Goal: Information Seeking & Learning: Check status

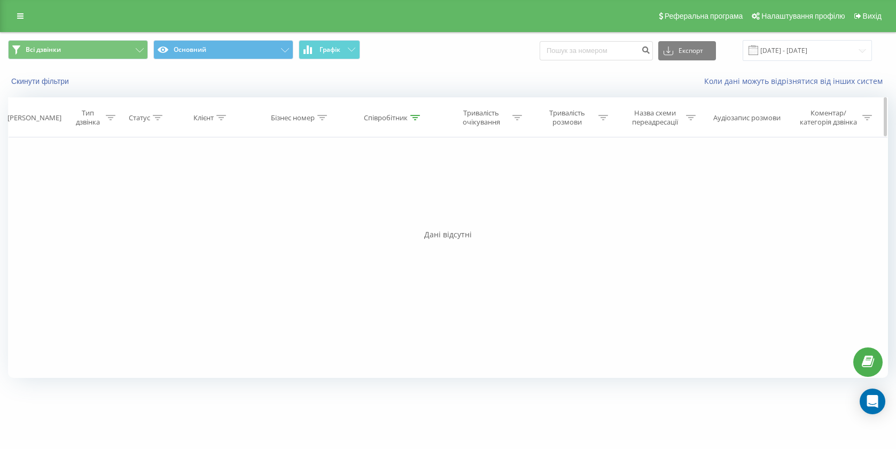
click at [382, 118] on div "Співробітник" at bounding box center [386, 117] width 44 height 9
click at [384, 194] on input "[PERSON_NAME]" at bounding box center [393, 194] width 94 height 19
type input "Морозенко"
click at [408, 219] on span "OK" at bounding box center [416, 215] width 30 height 17
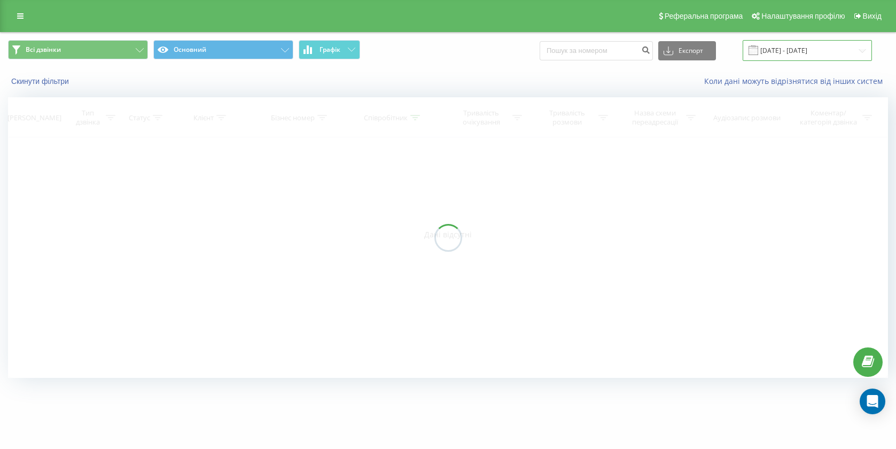
click at [809, 53] on input "[DATE] - [DATE]" at bounding box center [807, 50] width 129 height 21
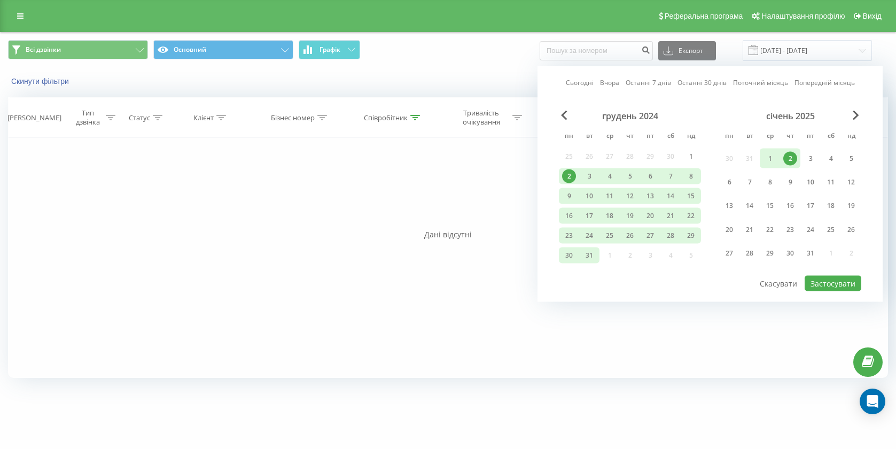
click at [857, 114] on span "Next Month" at bounding box center [856, 116] width 6 height 10
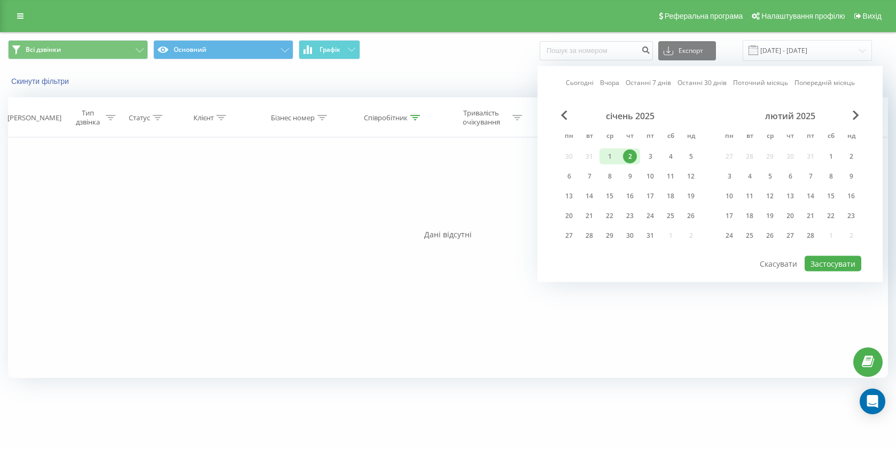
click at [857, 114] on span "Next Month" at bounding box center [856, 116] width 6 height 10
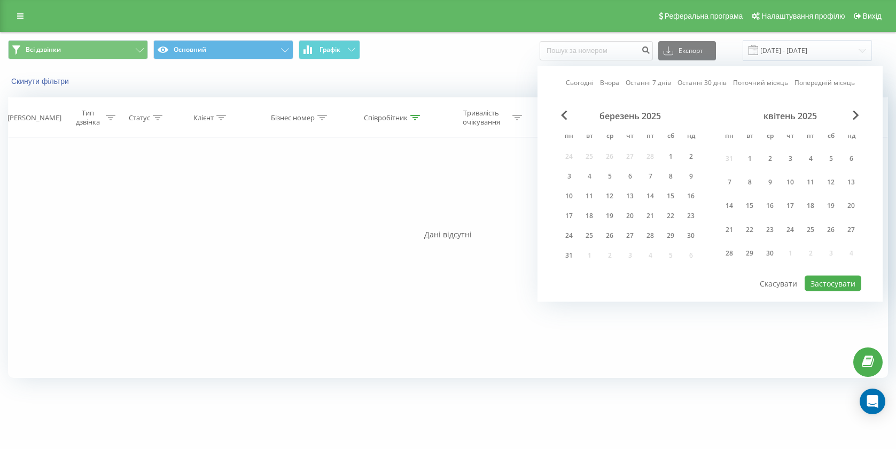
click at [857, 114] on span "Next Month" at bounding box center [856, 116] width 6 height 10
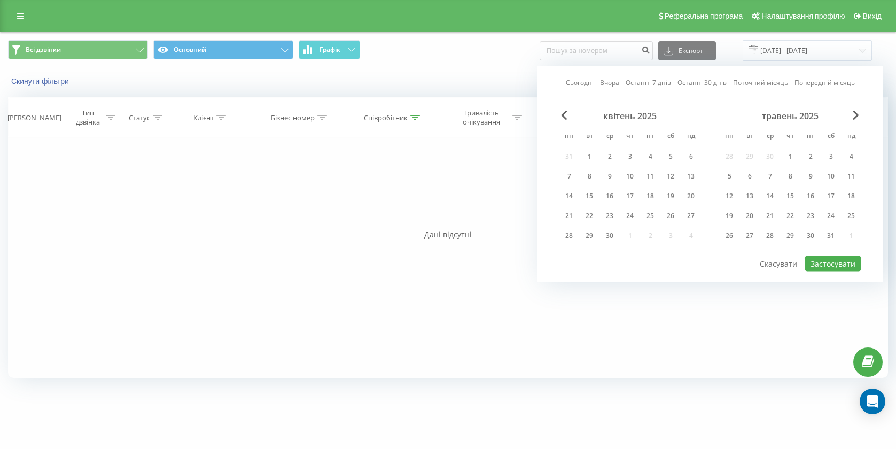
click at [857, 114] on span "Next Month" at bounding box center [856, 116] width 6 height 10
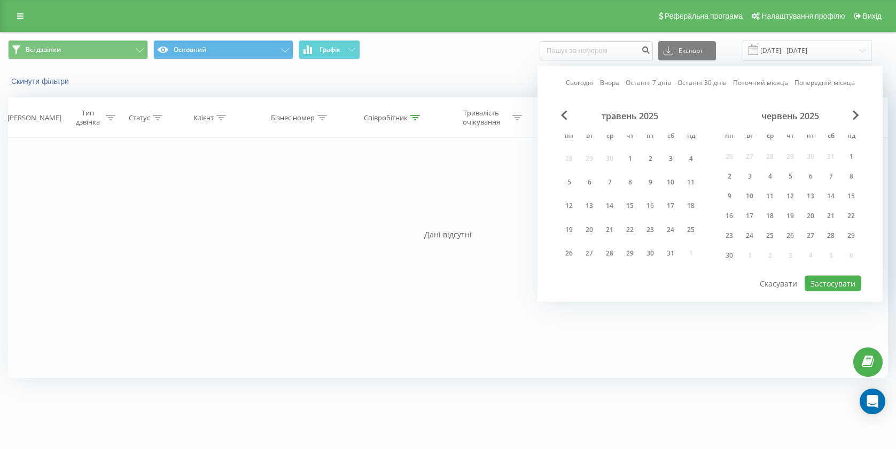
click at [857, 114] on span "Next Month" at bounding box center [856, 116] width 6 height 10
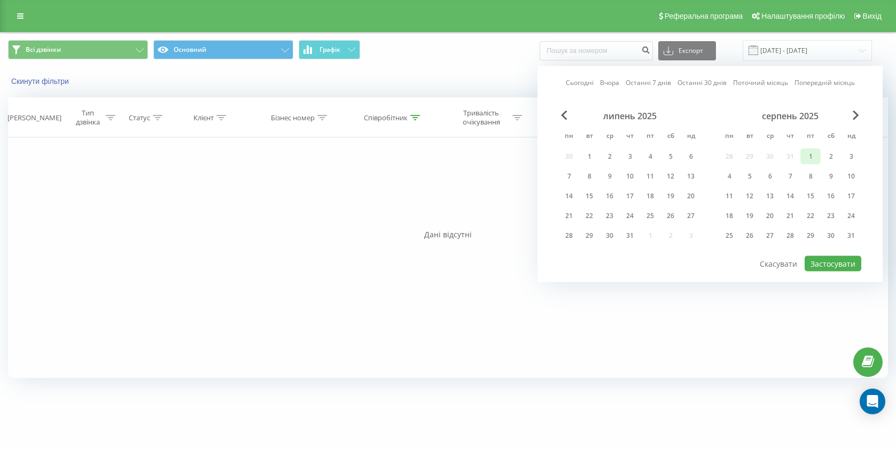
click at [816, 153] on div "1" at bounding box center [811, 157] width 14 height 14
click at [847, 232] on div "31" at bounding box center [852, 236] width 14 height 14
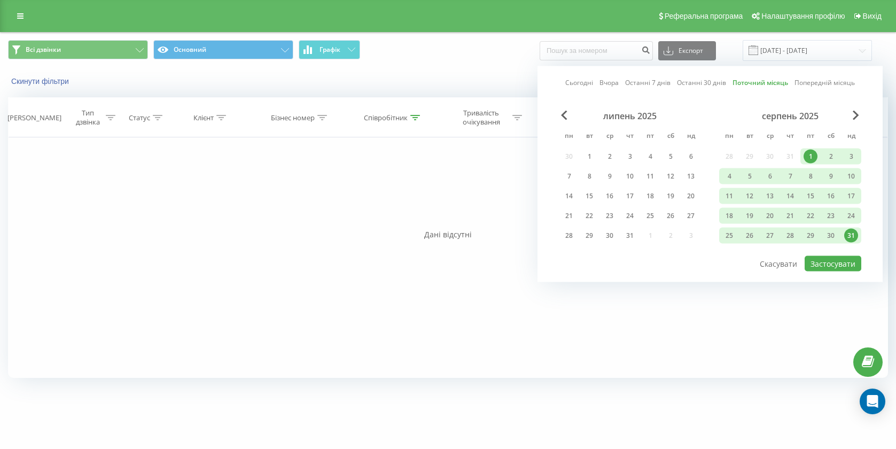
click at [834, 273] on div "Сьогодні Вчора Останні 7 днів Останні 30 днів Поточний місяць Попередній місяць…" at bounding box center [710, 174] width 345 height 216
click at [842, 265] on button "Застосувати" at bounding box center [833, 264] width 57 height 16
type input "[DATE] - [DATE]"
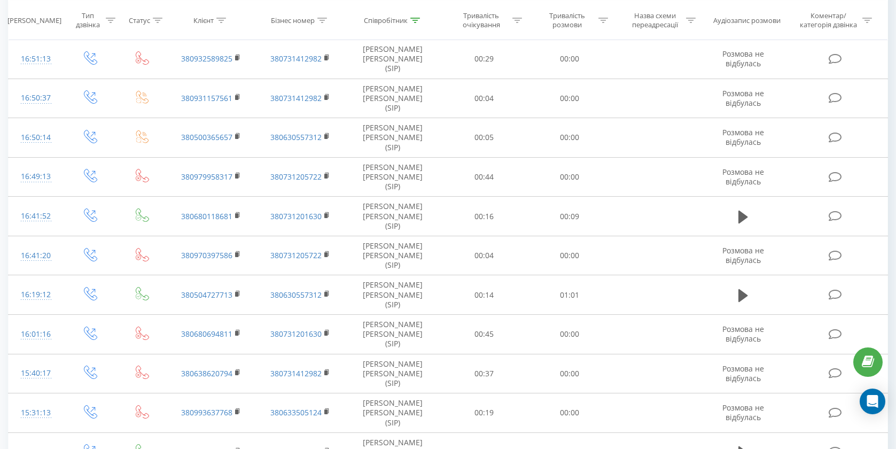
scroll to position [550, 0]
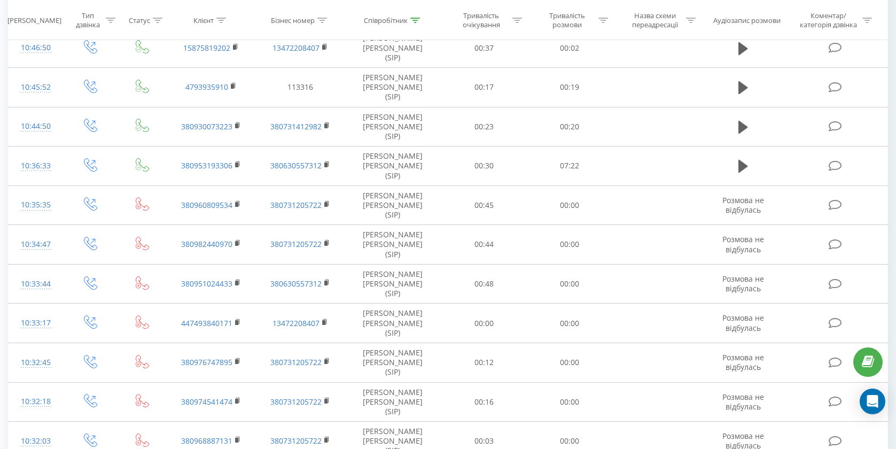
scroll to position [529, 0]
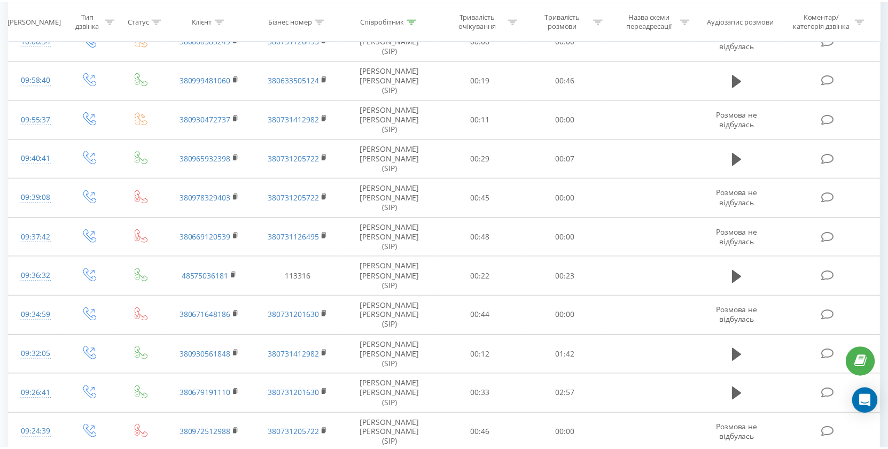
scroll to position [259, 0]
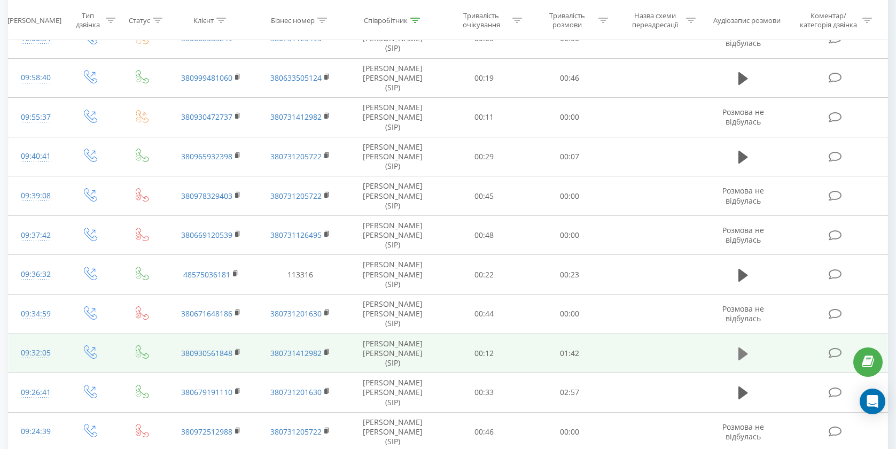
click at [738, 346] on button at bounding box center [744, 354] width 16 height 16
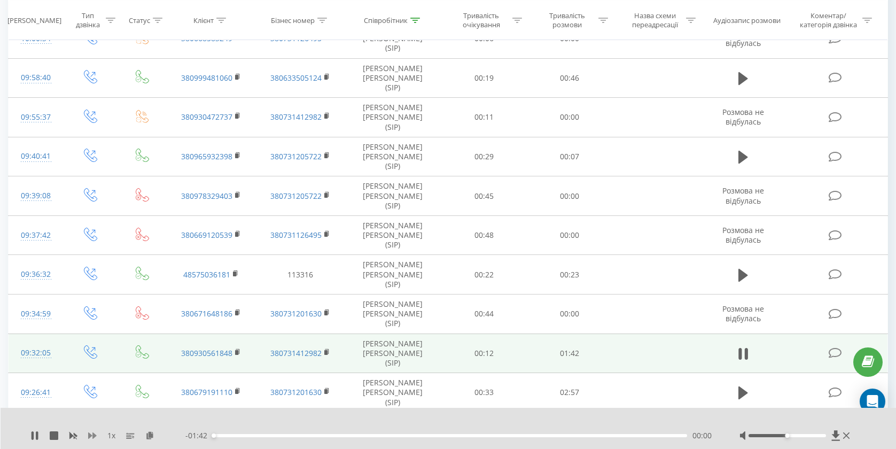
click at [92, 435] on icon at bounding box center [92, 435] width 9 height 9
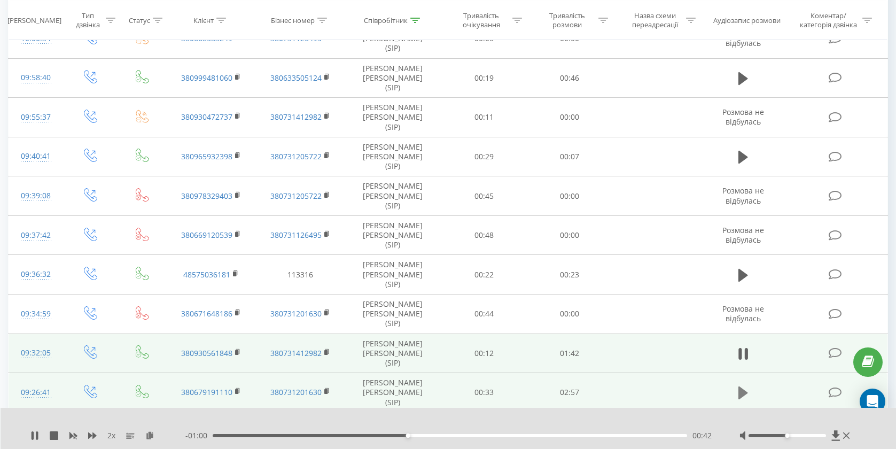
click at [748, 385] on icon at bounding box center [744, 392] width 10 height 15
click at [803, 435] on div at bounding box center [788, 435] width 78 height 3
click at [819, 436] on div at bounding box center [788, 435] width 78 height 3
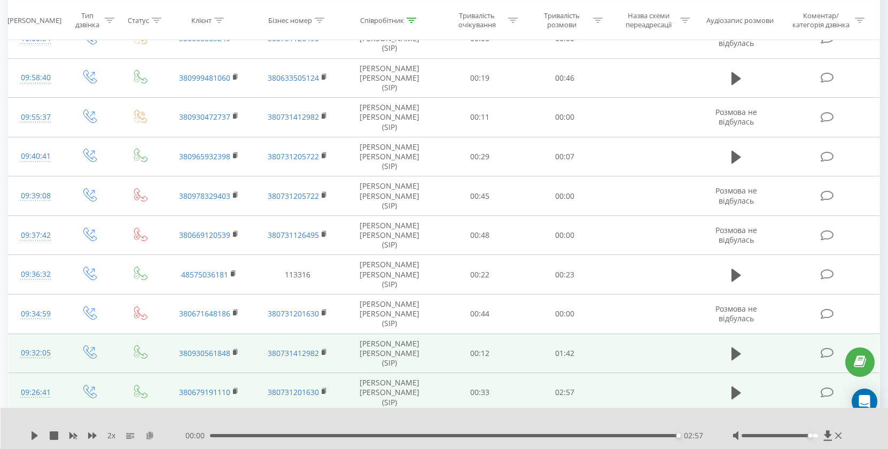
click at [149, 438] on icon at bounding box center [149, 434] width 9 height 7
